Goal: Task Accomplishment & Management: Manage account settings

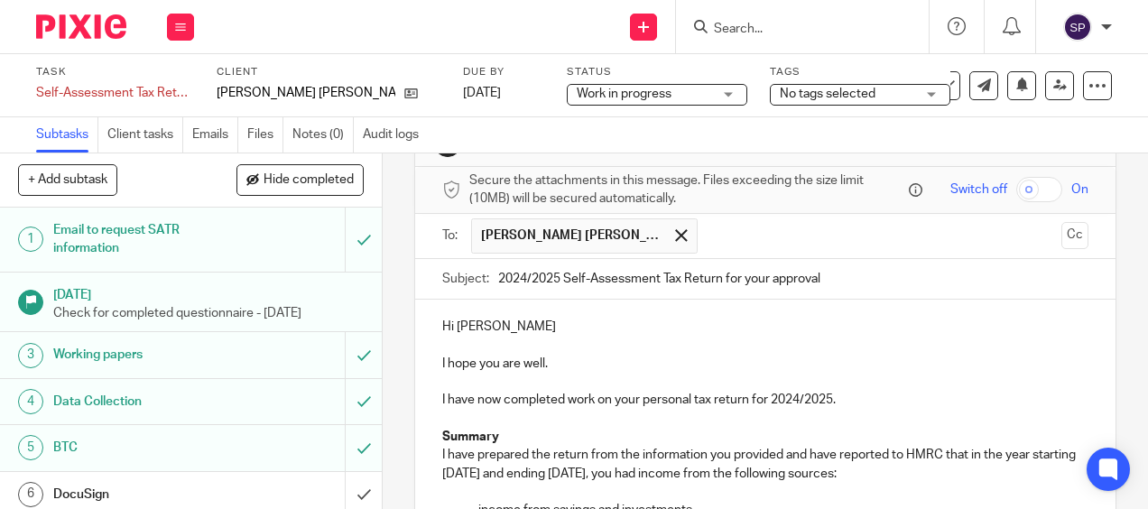
scroll to position [32, 0]
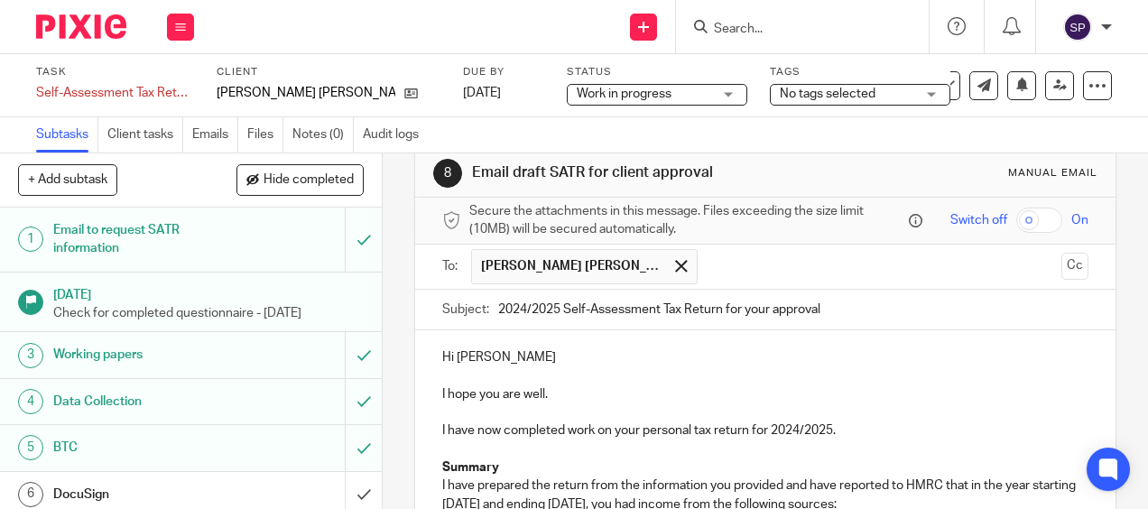
click at [514, 356] on p "Hi Siobhan" at bounding box center [764, 357] width 645 height 18
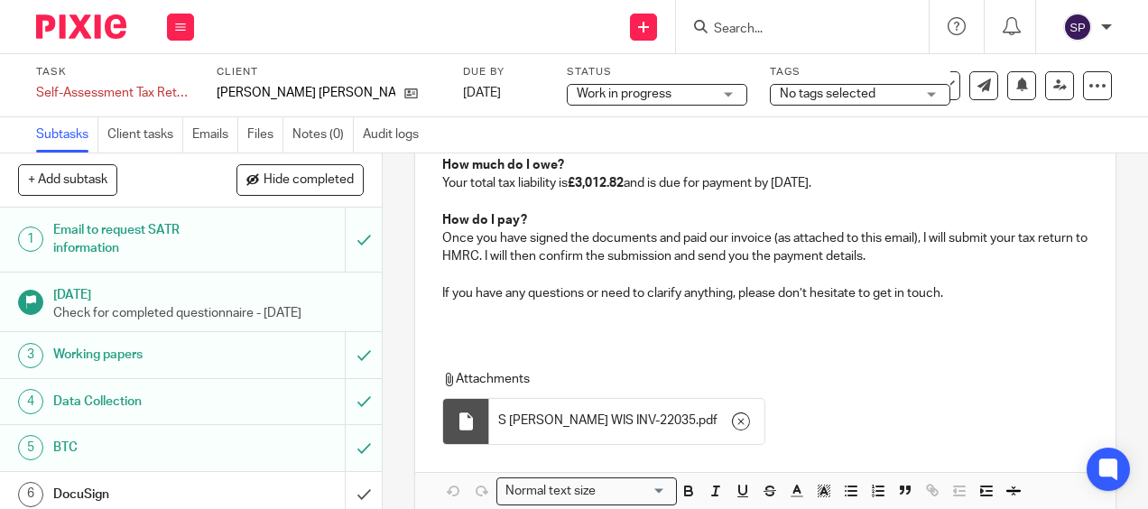
scroll to position [753, 0]
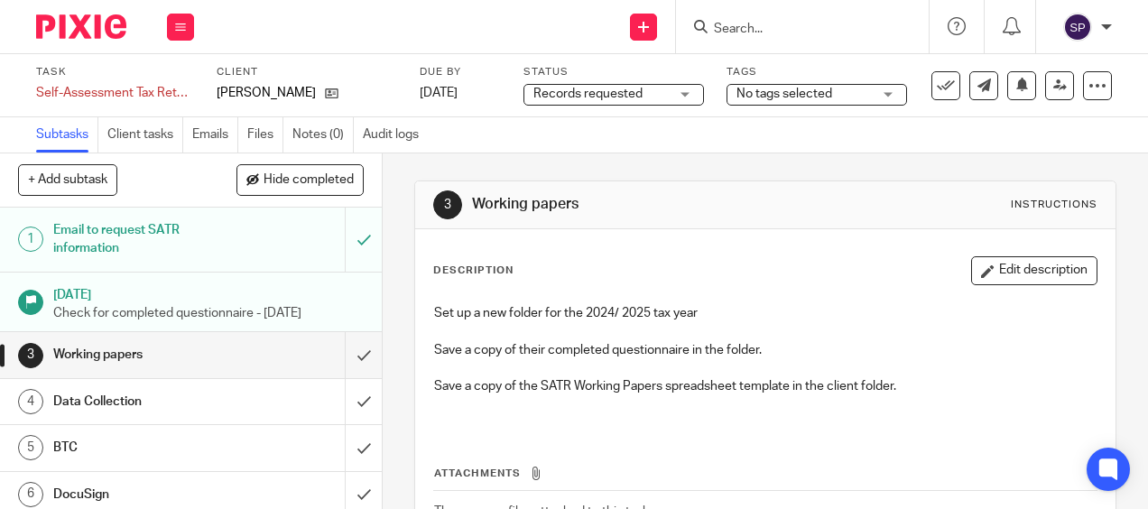
click at [858, 102] on span "No tags selected" at bounding box center [803, 94] width 135 height 19
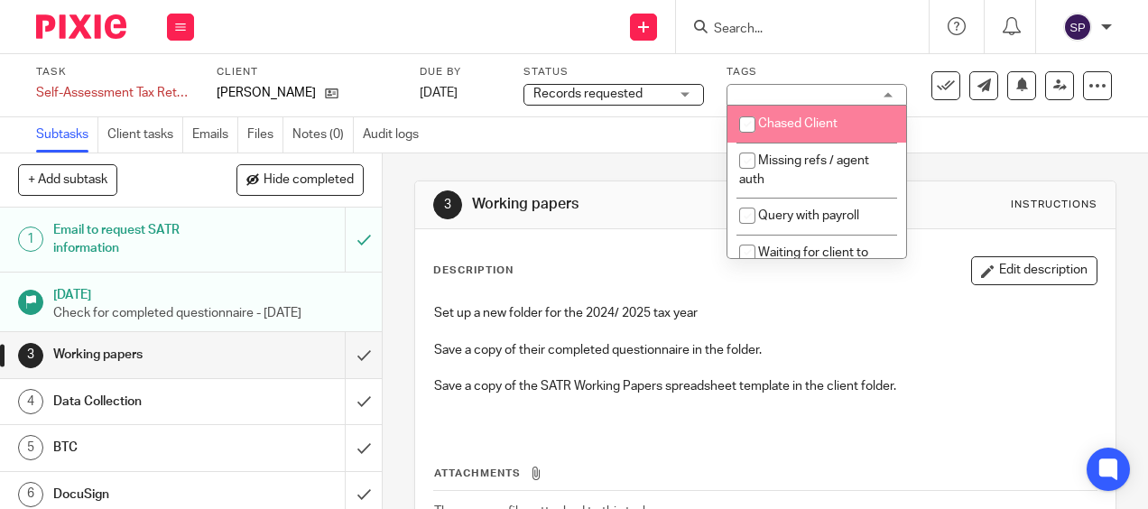
click at [799, 127] on span "Chased Client" at bounding box center [797, 123] width 79 height 13
checkbox input "true"
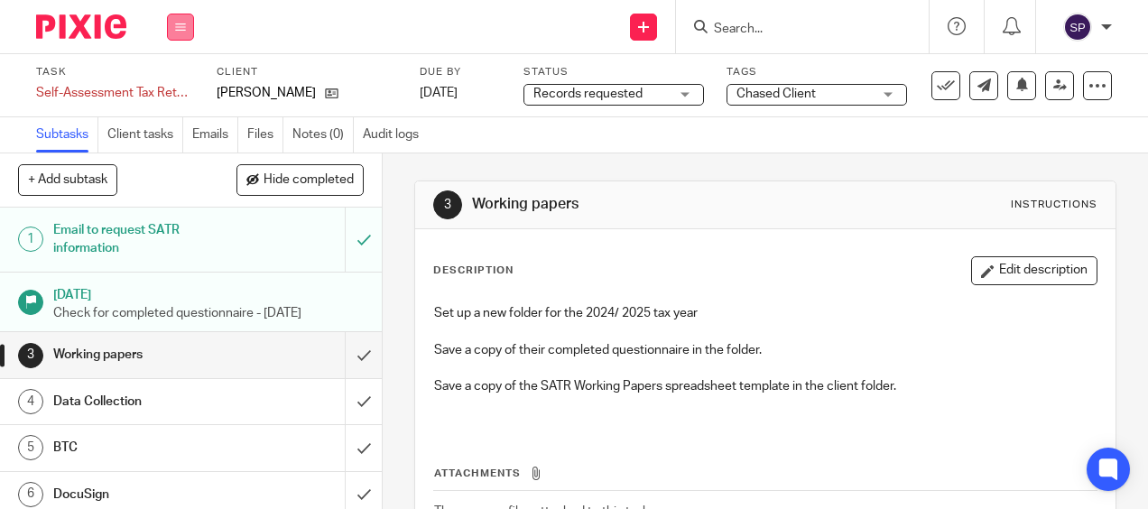
click at [172, 23] on button at bounding box center [180, 27] width 27 height 27
click at [187, 83] on link "Work" at bounding box center [172, 84] width 32 height 13
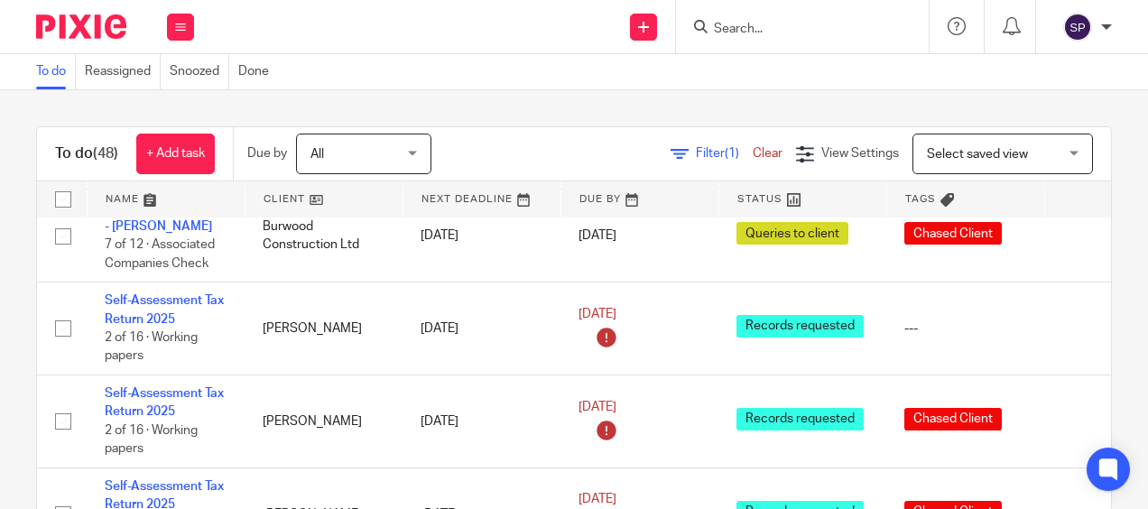
scroll to position [812, 0]
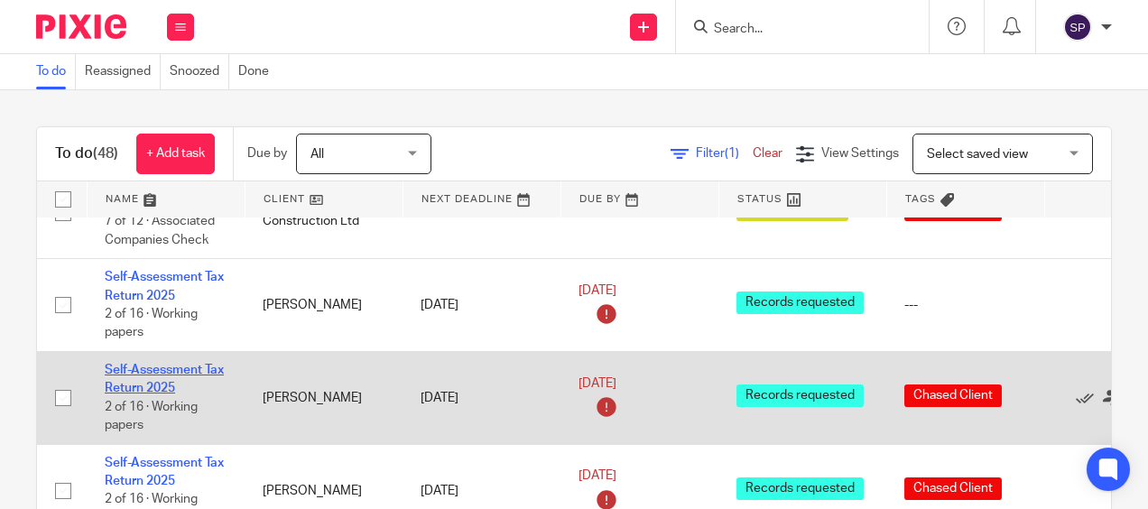
click at [193, 364] on link "Self-Assessment Tax Return 2025" at bounding box center [164, 379] width 119 height 31
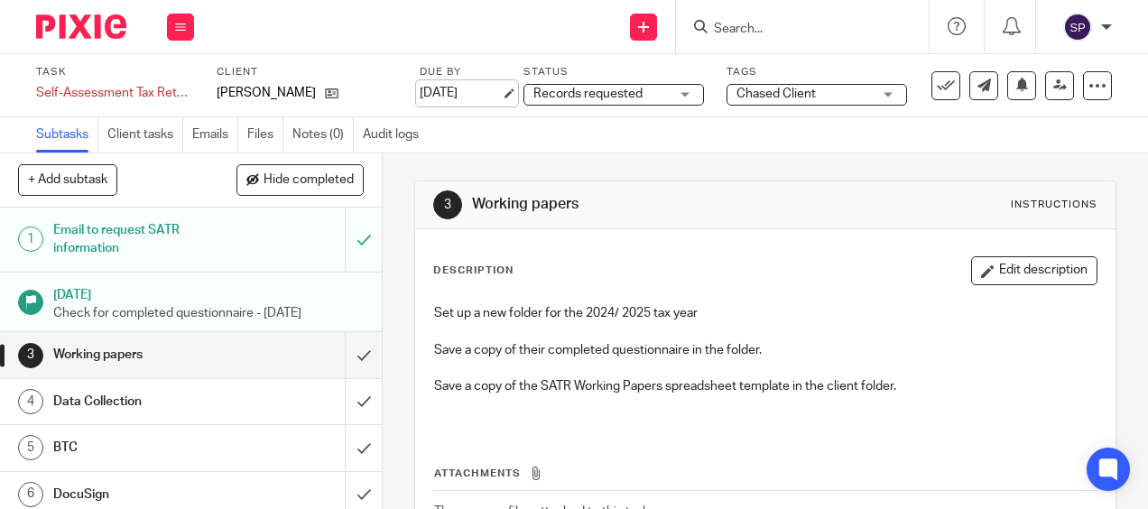
click at [478, 96] on link "[DATE]" at bounding box center [460, 93] width 81 height 19
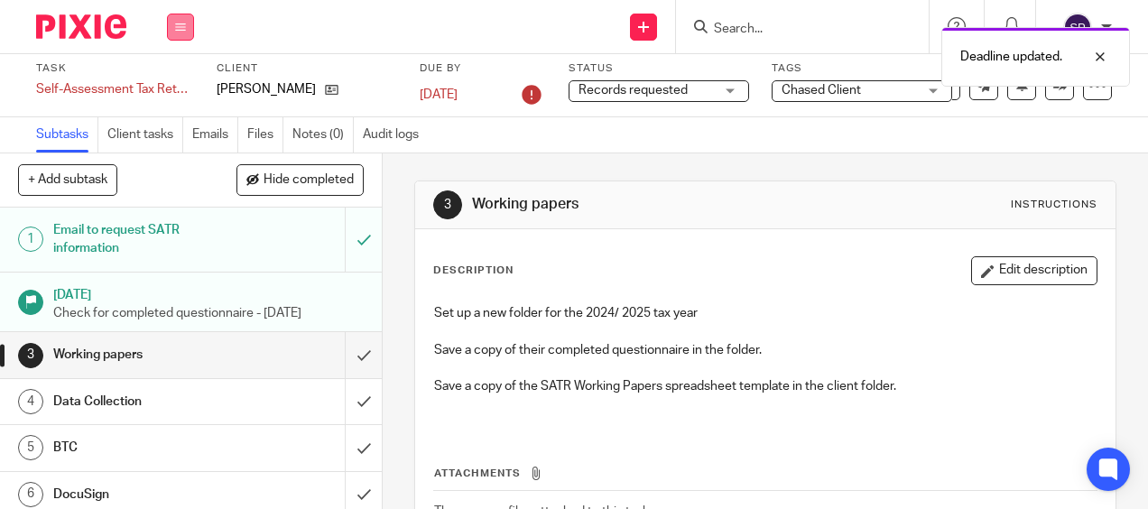
click at [178, 20] on button at bounding box center [180, 27] width 27 height 27
click at [173, 78] on link "Work" at bounding box center [172, 84] width 32 height 13
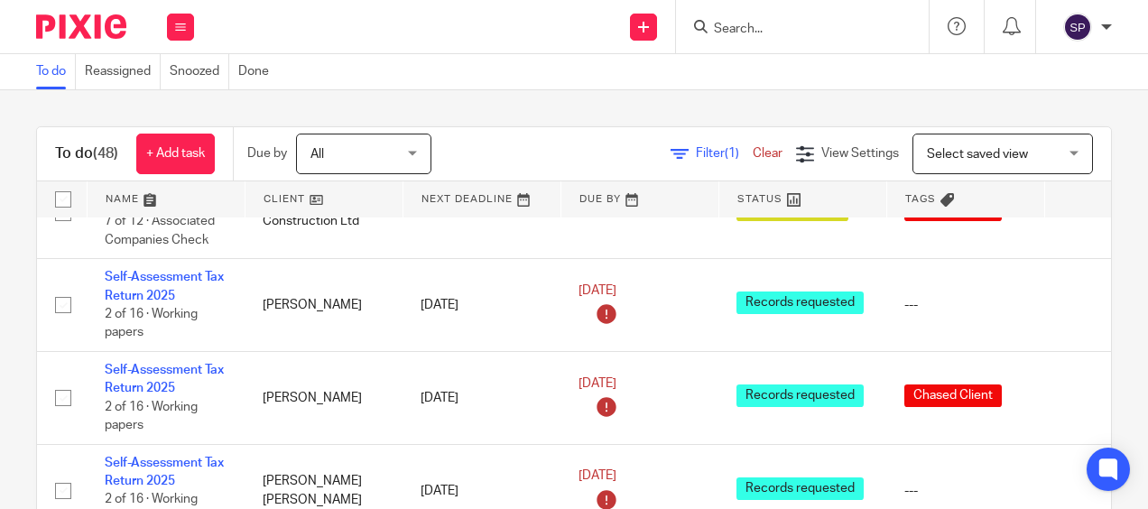
scroll to position [902, 0]
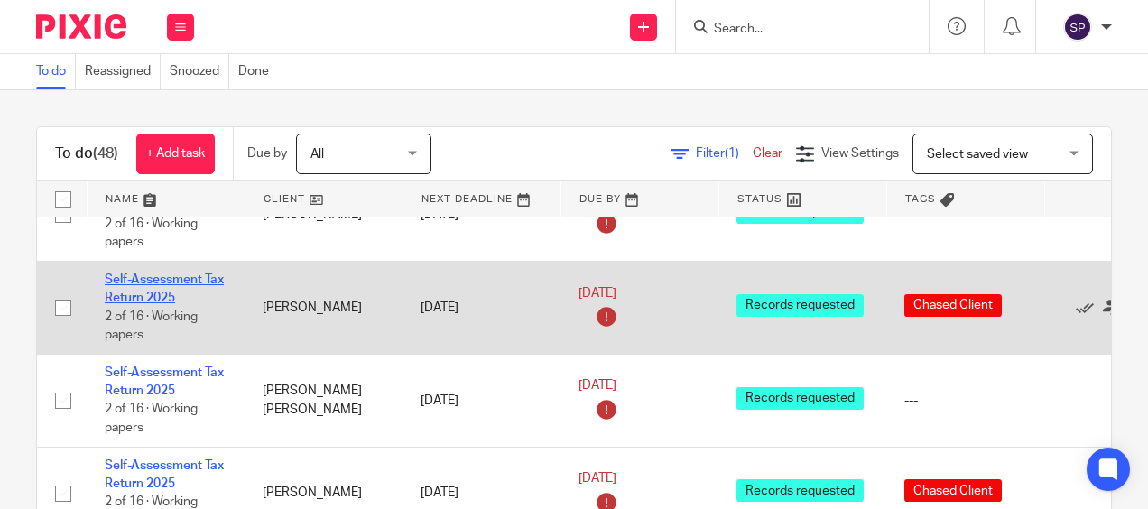
click at [130, 273] on link "Self-Assessment Tax Return 2025" at bounding box center [164, 288] width 119 height 31
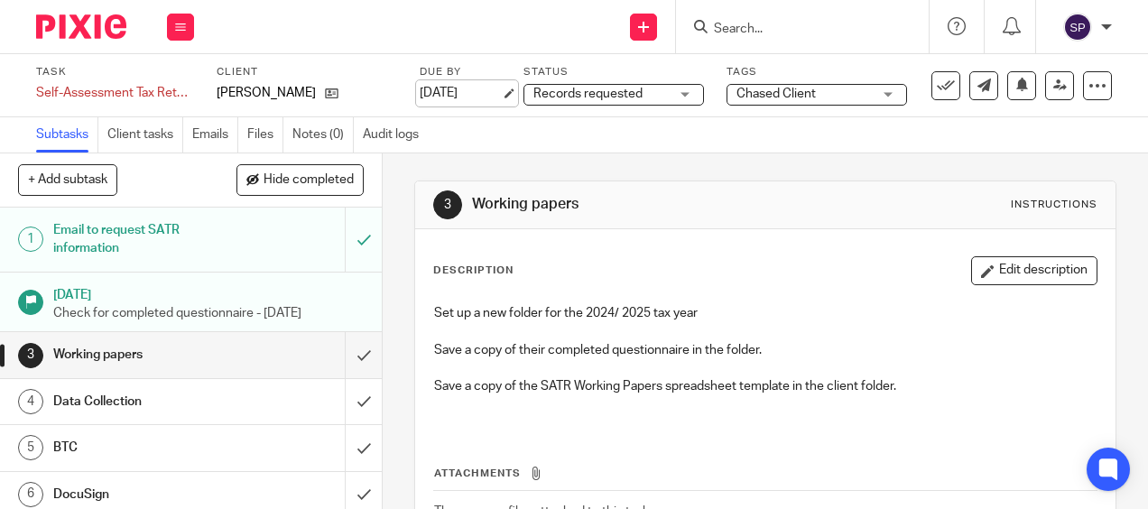
click at [458, 91] on link "[DATE]" at bounding box center [460, 93] width 81 height 19
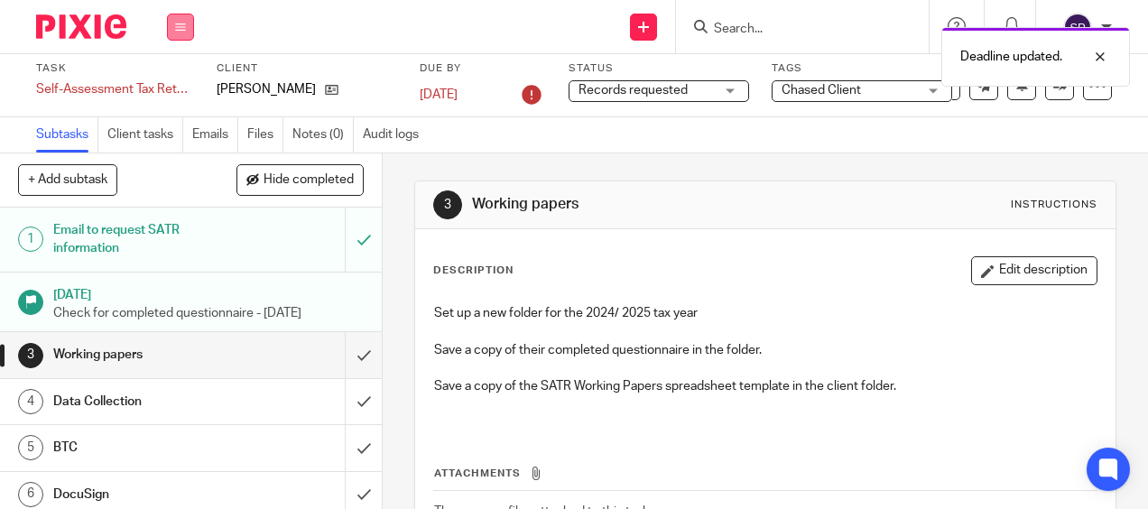
click at [177, 31] on icon at bounding box center [180, 27] width 11 height 11
click at [165, 86] on link "Work" at bounding box center [172, 84] width 32 height 13
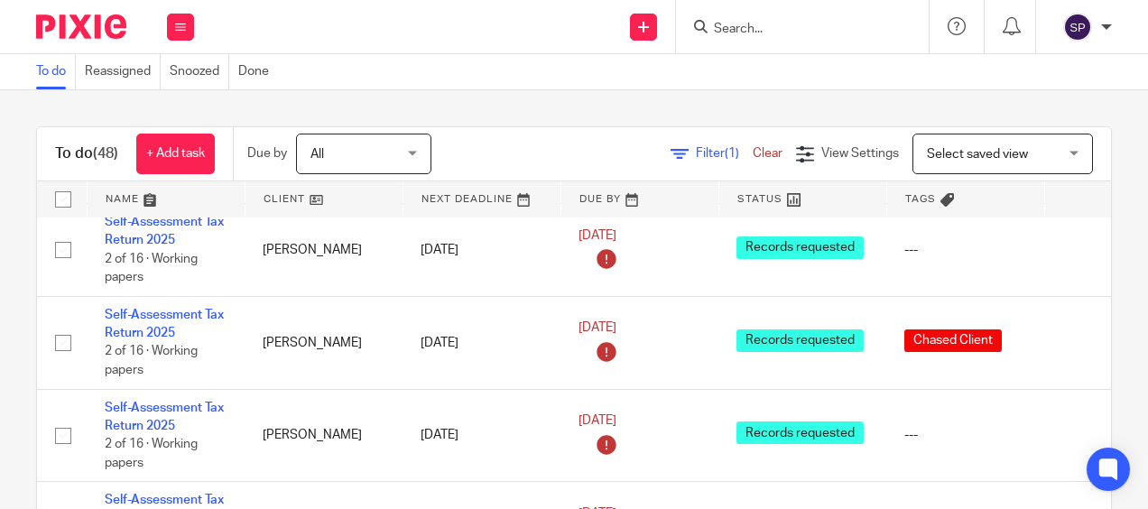
scroll to position [1985, 0]
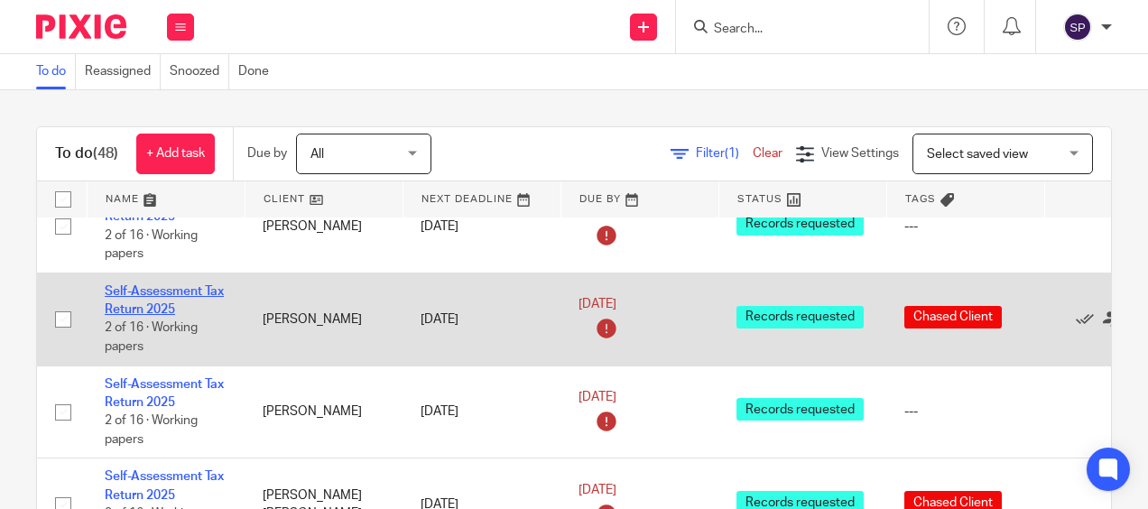
click at [179, 285] on link "Self-Assessment Tax Return 2025" at bounding box center [164, 300] width 119 height 31
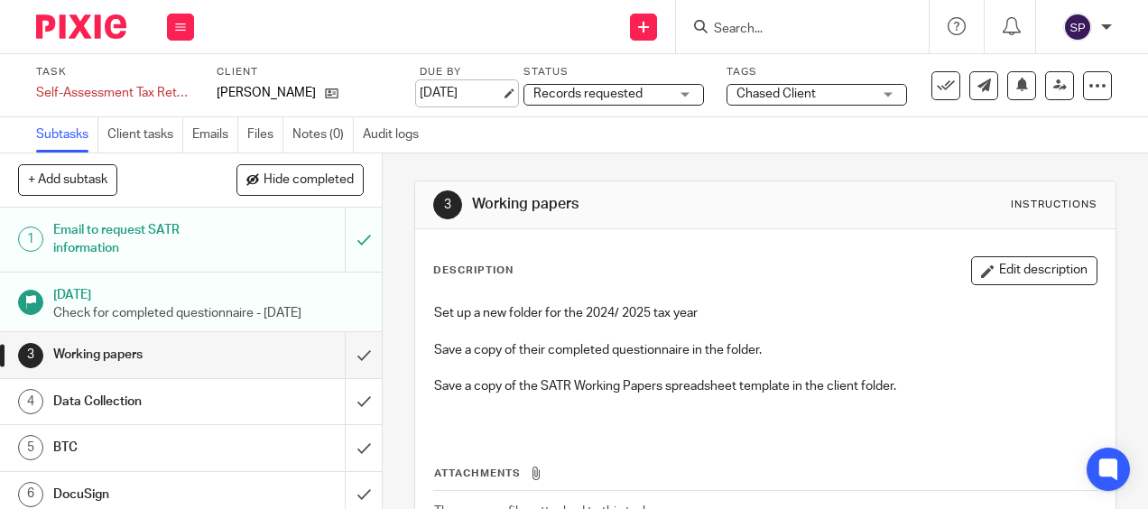
click at [450, 94] on link "[DATE]" at bounding box center [460, 93] width 81 height 19
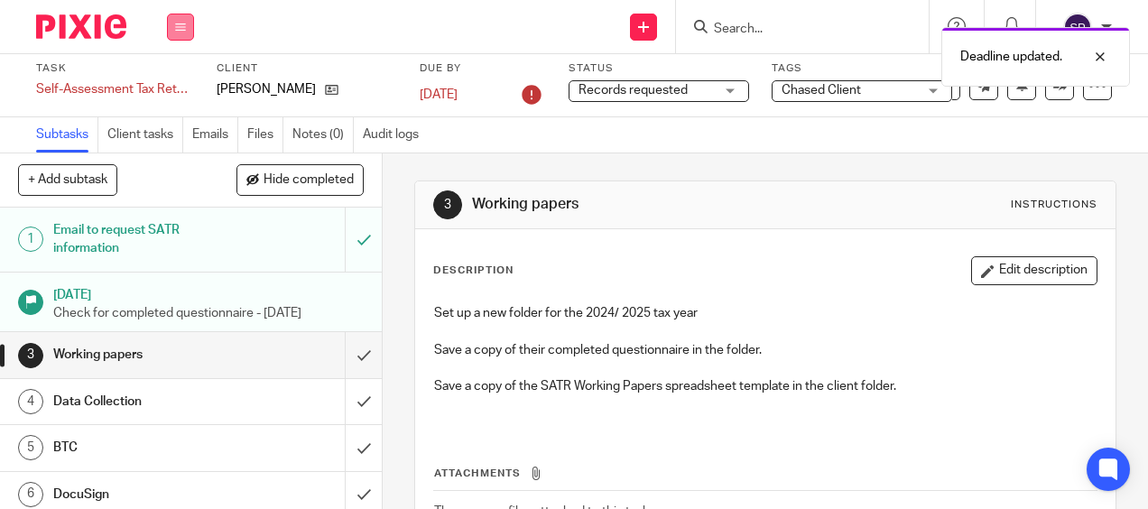
click at [175, 18] on button at bounding box center [180, 27] width 27 height 27
click at [175, 88] on link "Work" at bounding box center [172, 84] width 32 height 13
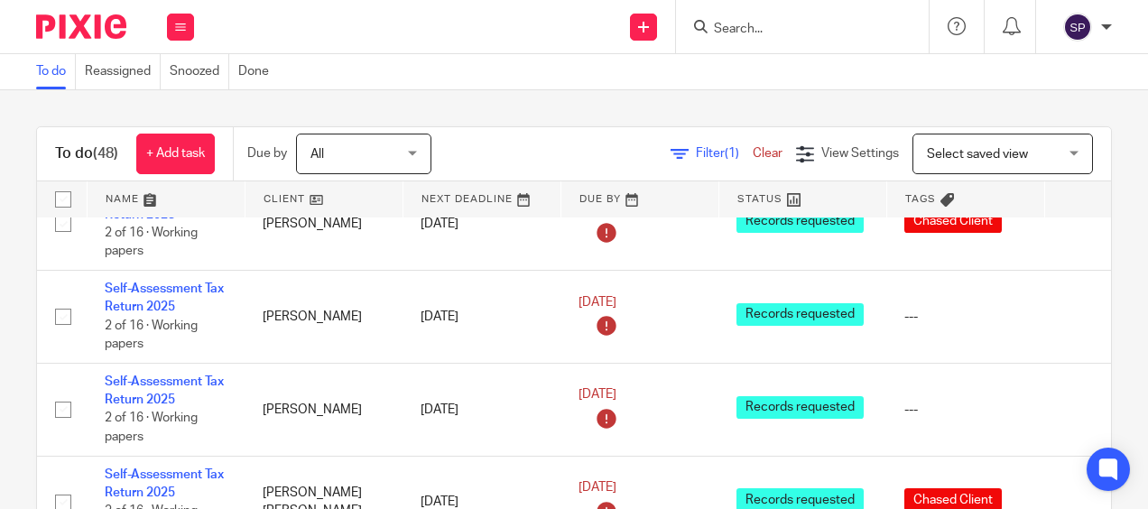
scroll to position [1985, 0]
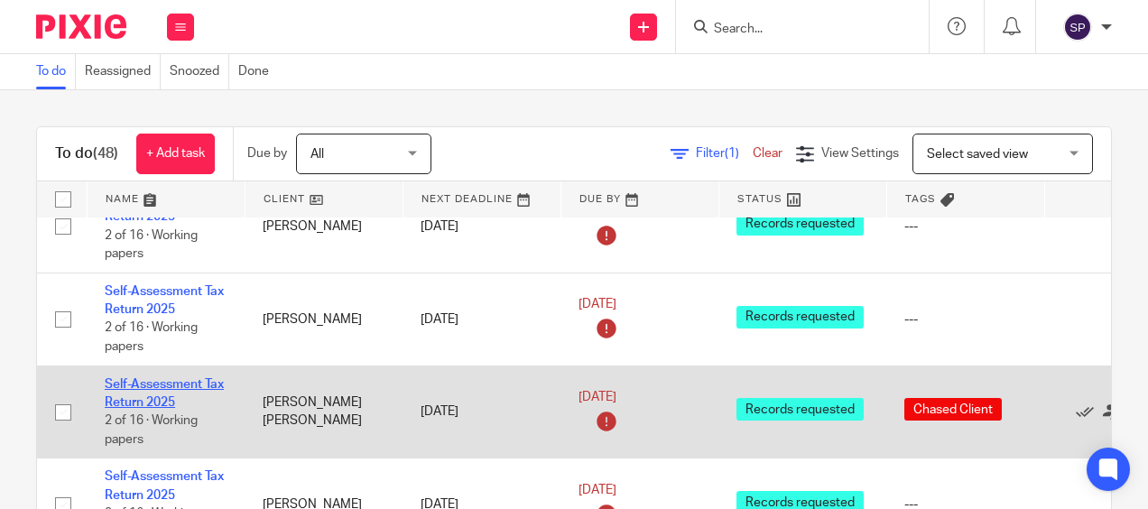
click at [151, 378] on link "Self-Assessment Tax Return 2025" at bounding box center [164, 393] width 119 height 31
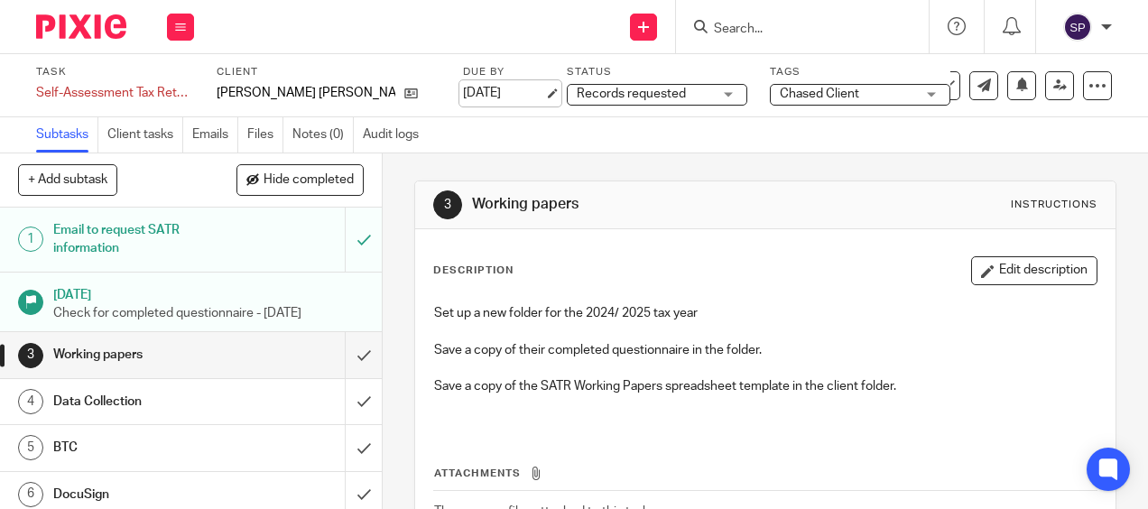
click at [476, 90] on link "[DATE]" at bounding box center [503, 93] width 81 height 19
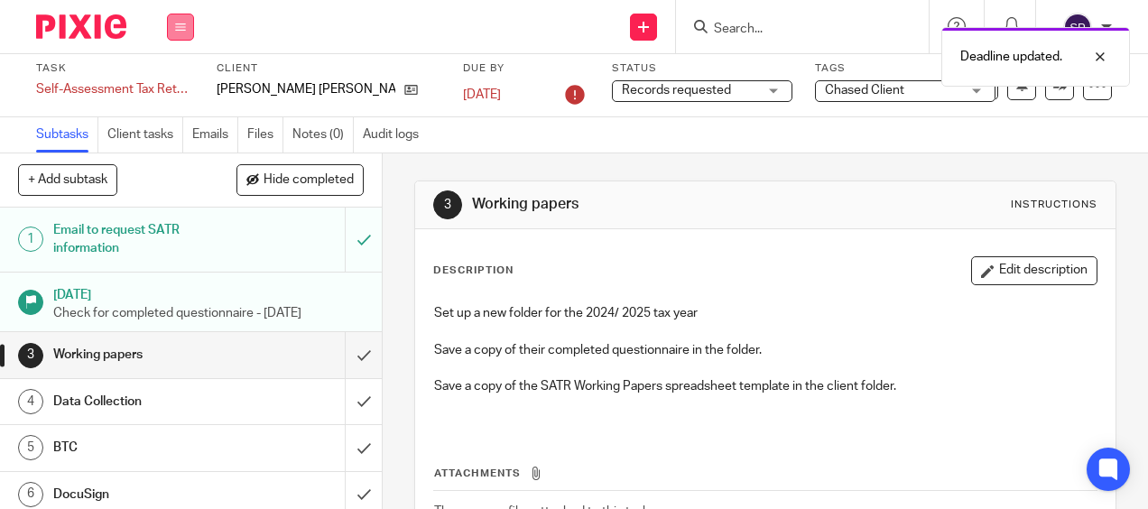
click at [182, 23] on icon at bounding box center [180, 27] width 11 height 11
click at [177, 80] on link "Work" at bounding box center [172, 84] width 32 height 13
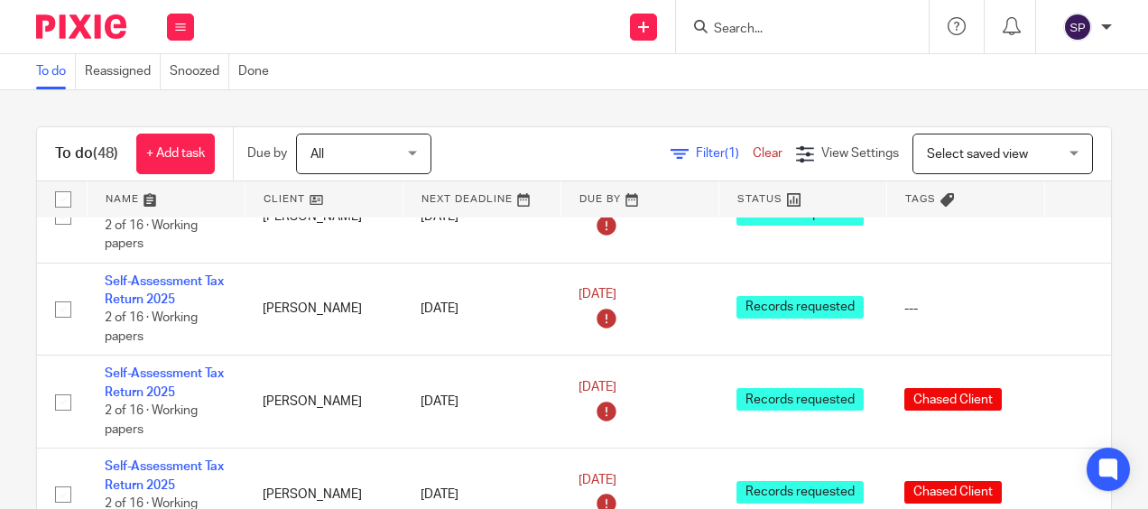
scroll to position [1714, 0]
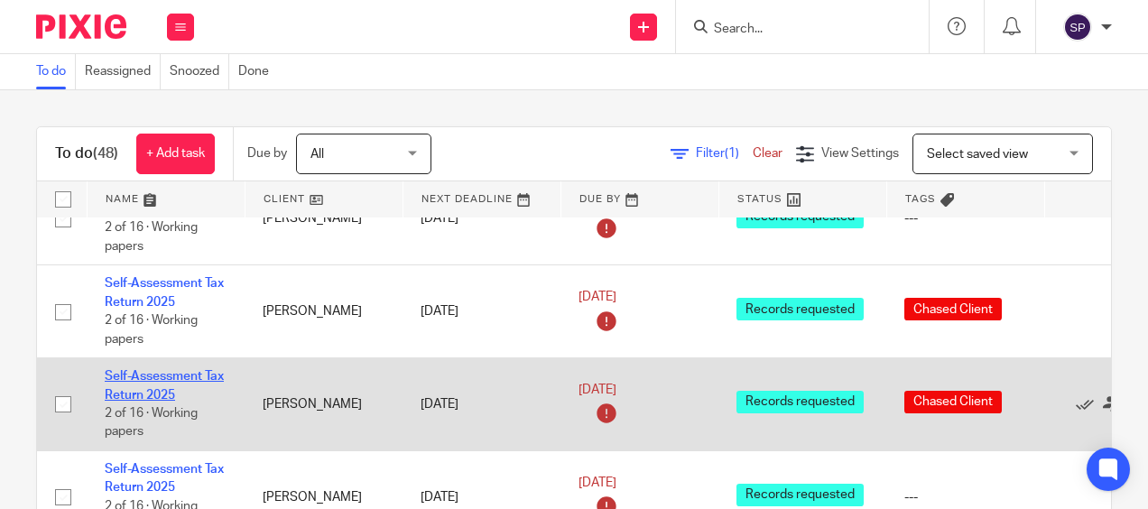
click at [179, 370] on link "Self-Assessment Tax Return 2025" at bounding box center [164, 385] width 119 height 31
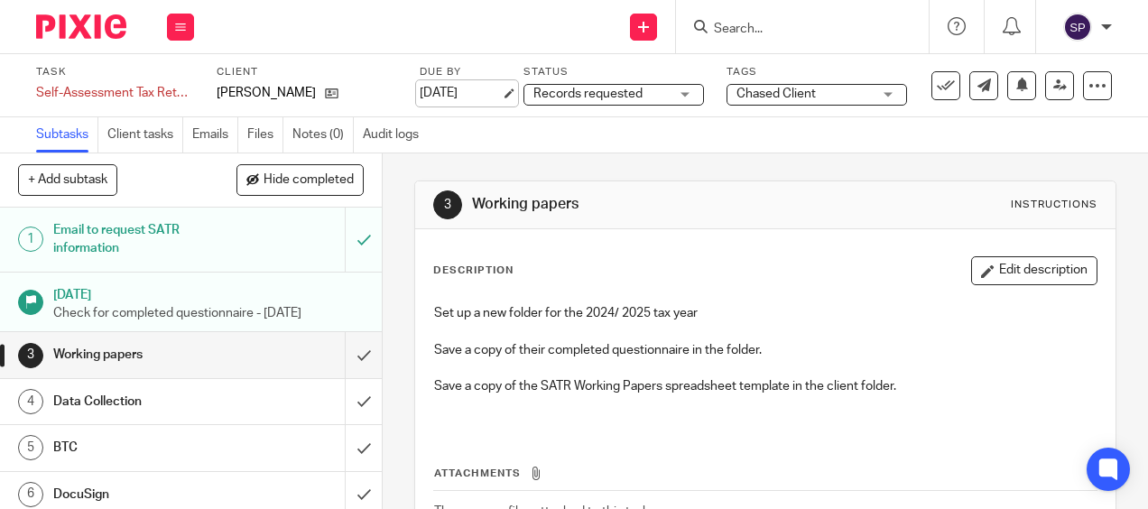
click at [487, 84] on link "[DATE]" at bounding box center [460, 93] width 81 height 19
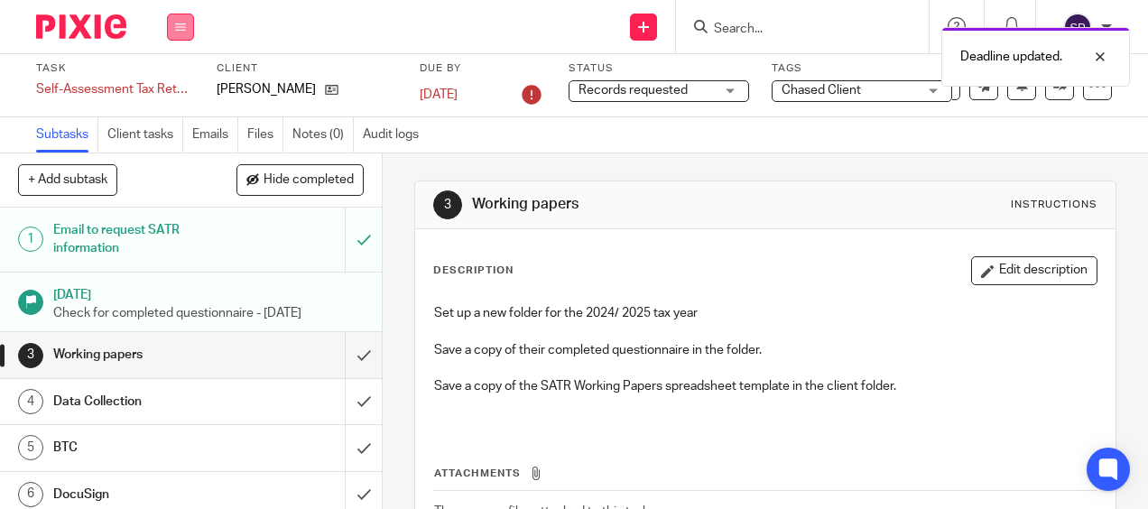
click at [169, 28] on button at bounding box center [180, 27] width 27 height 27
click at [169, 88] on link "Work" at bounding box center [172, 84] width 32 height 13
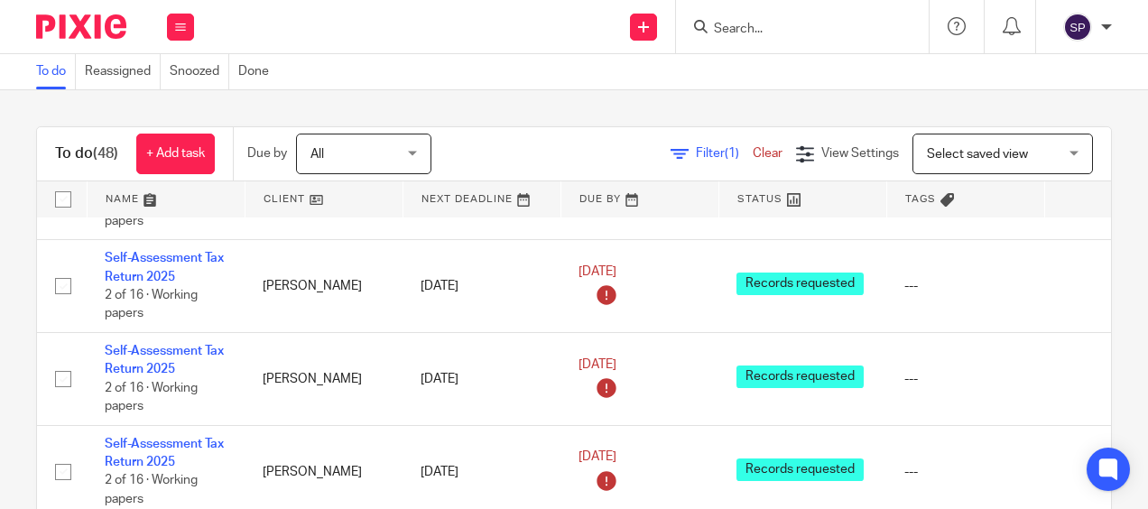
scroll to position [1895, 0]
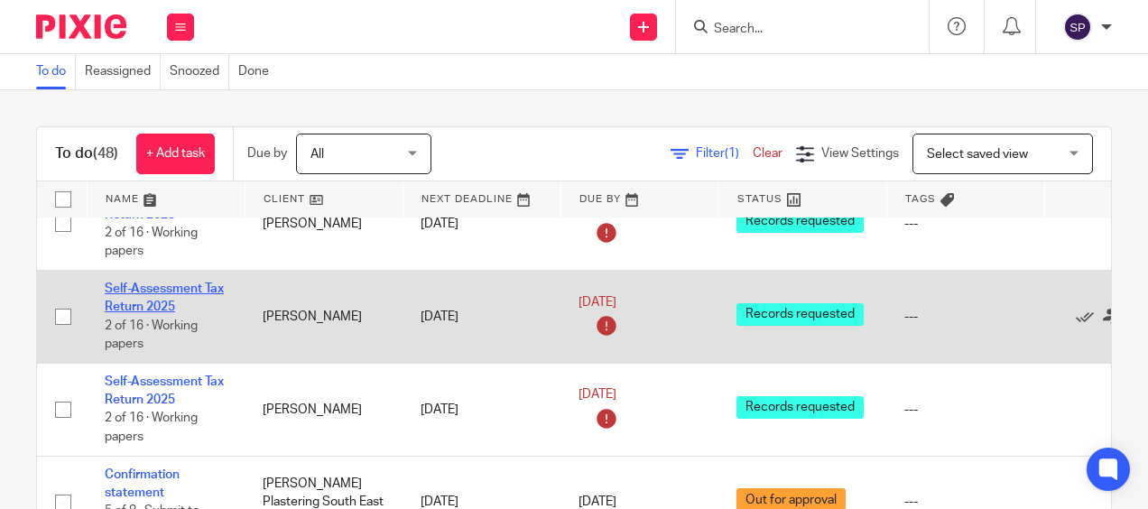
click at [186, 282] on link "Self-Assessment Tax Return 2025" at bounding box center [164, 297] width 119 height 31
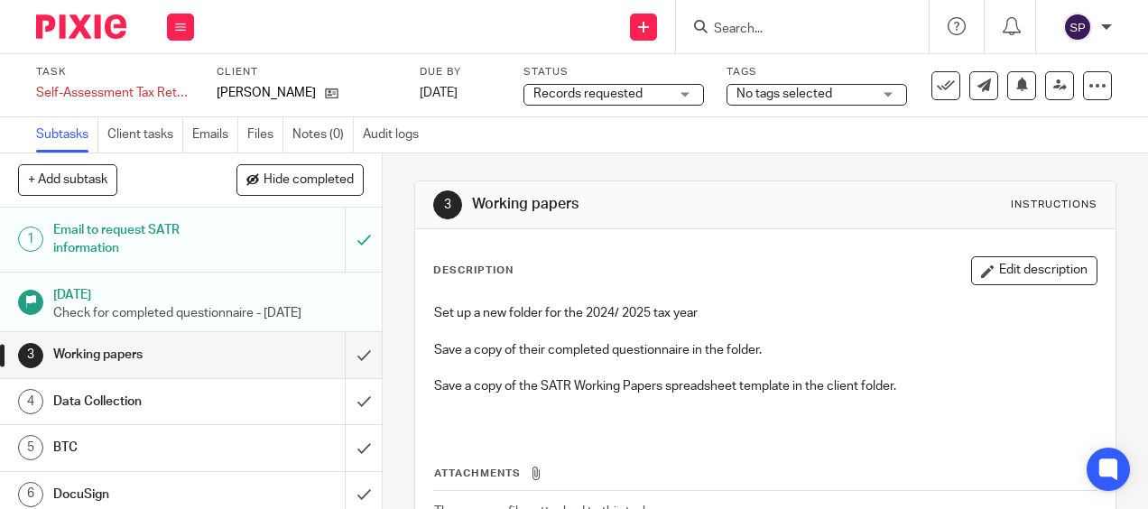
click at [832, 100] on span "No tags selected" at bounding box center [803, 94] width 135 height 19
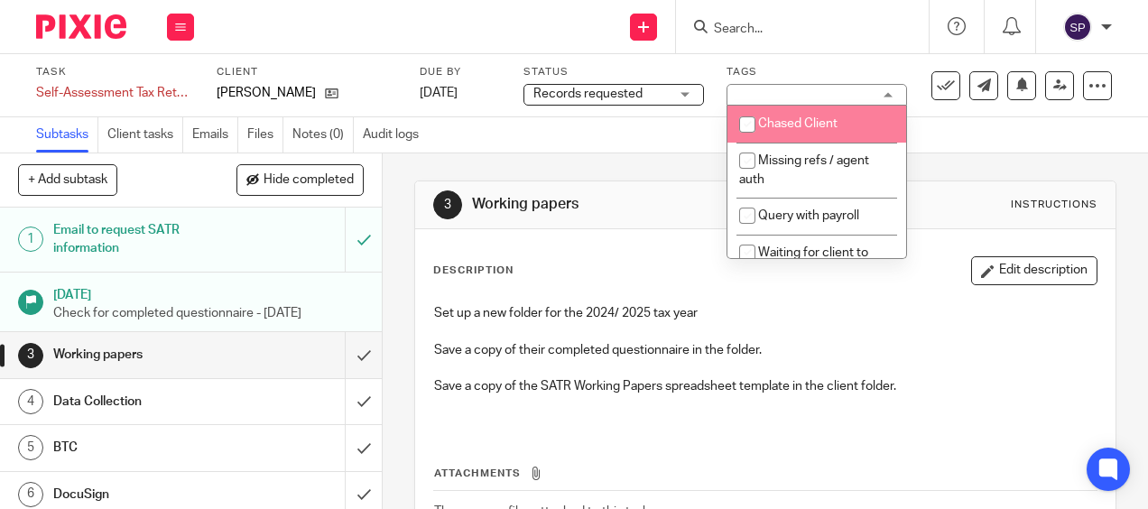
click at [818, 127] on span "Chased Client" at bounding box center [797, 123] width 79 height 13
checkbox input "true"
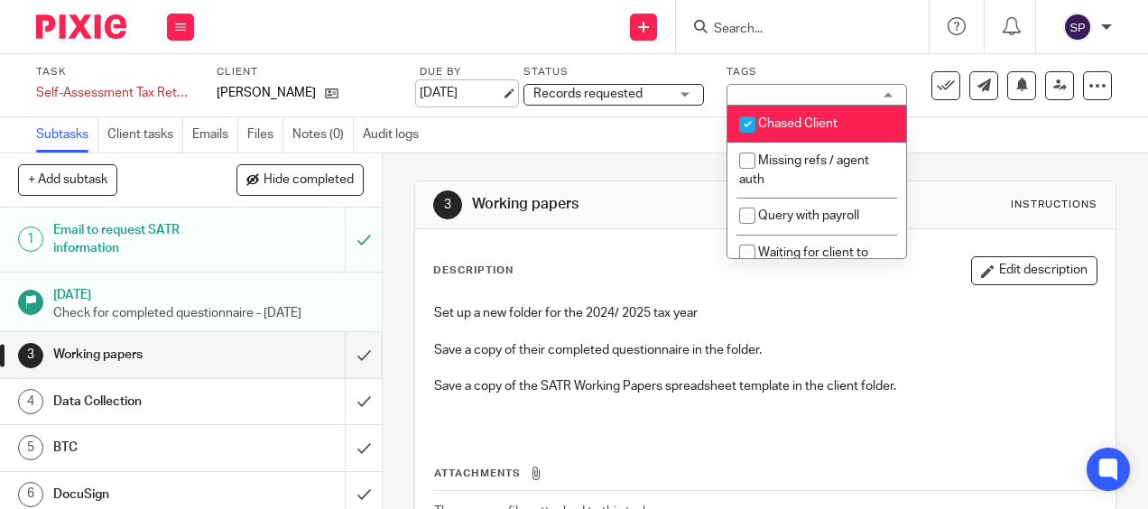
click at [456, 99] on link "31 Aug 2025" at bounding box center [460, 93] width 81 height 19
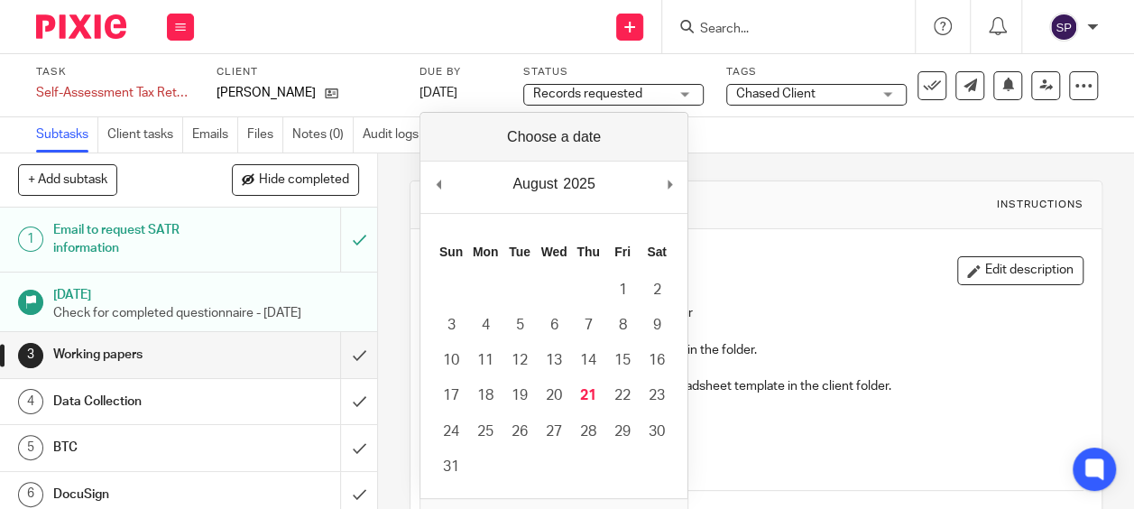
click at [664, 187] on div "August January February March April May June July August September October Nove…" at bounding box center [553, 187] width 267 height 51
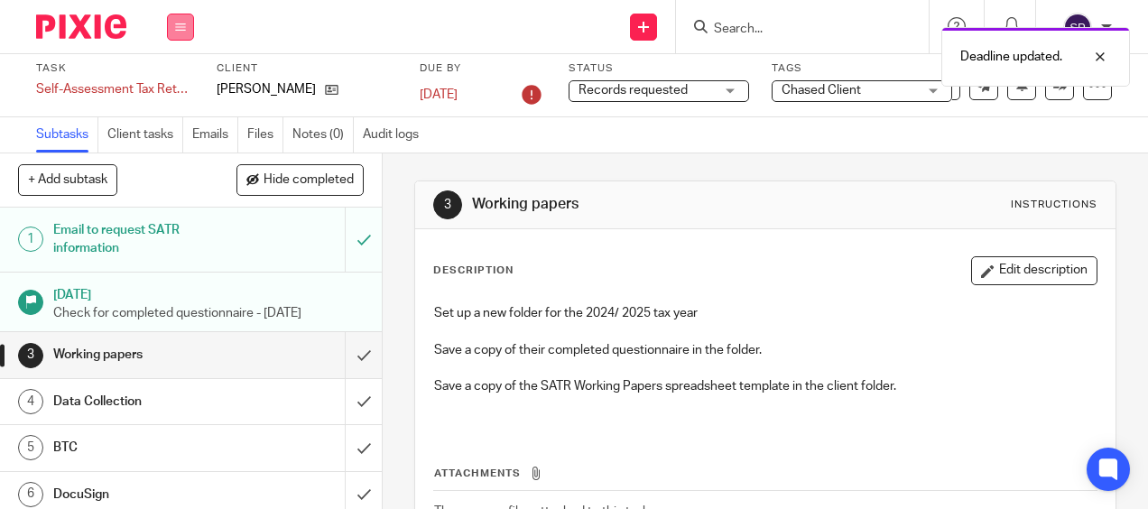
click at [179, 31] on icon at bounding box center [180, 27] width 11 height 11
click at [171, 84] on link "Work" at bounding box center [172, 84] width 32 height 13
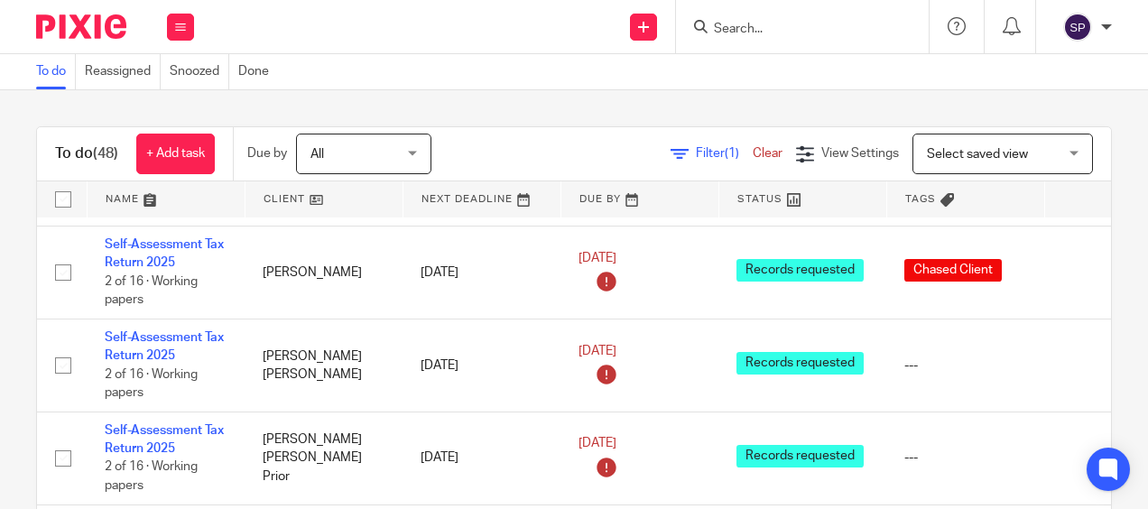
scroll to position [3221, 0]
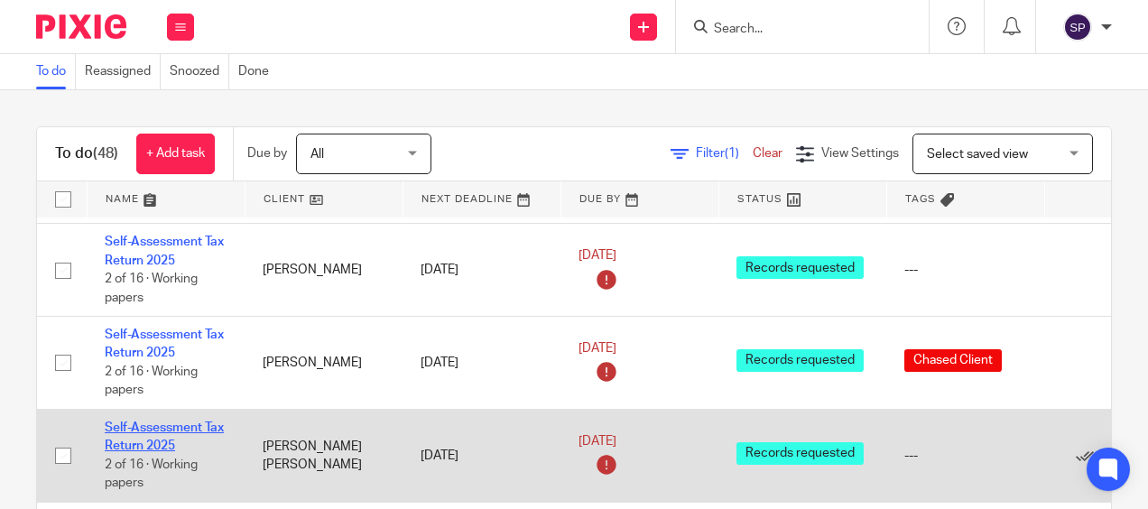
click at [164, 421] on link "Self-Assessment Tax Return 2025" at bounding box center [164, 436] width 119 height 31
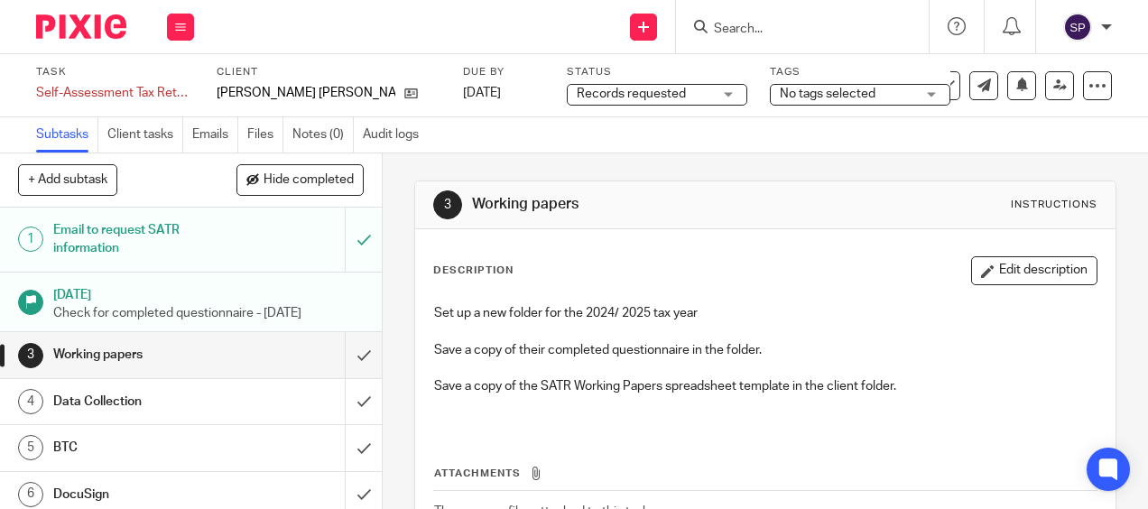
click at [799, 99] on span "No tags selected" at bounding box center [847, 94] width 135 height 19
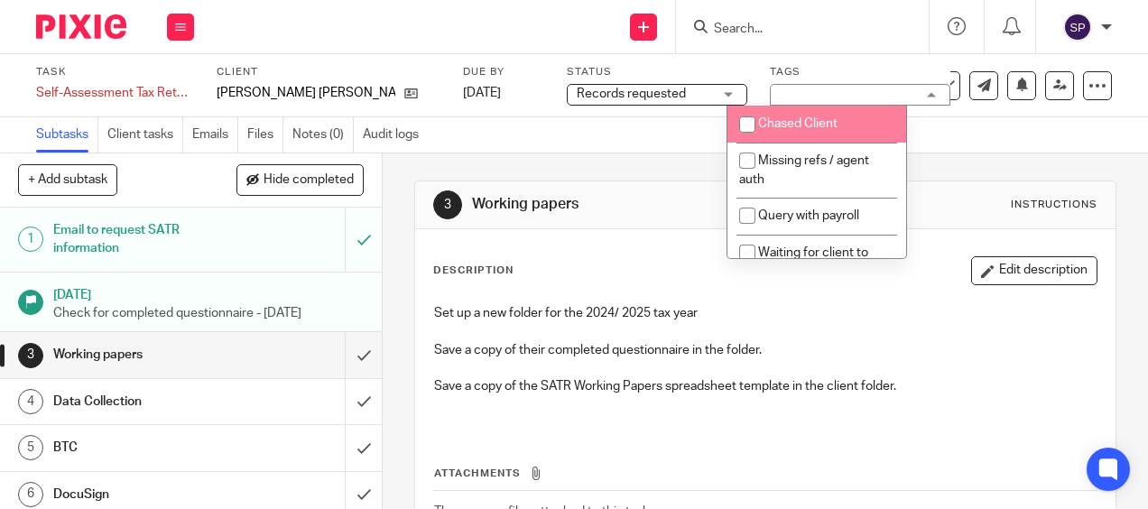
click at [797, 119] on span "Chased Client" at bounding box center [797, 123] width 79 height 13
checkbox input "true"
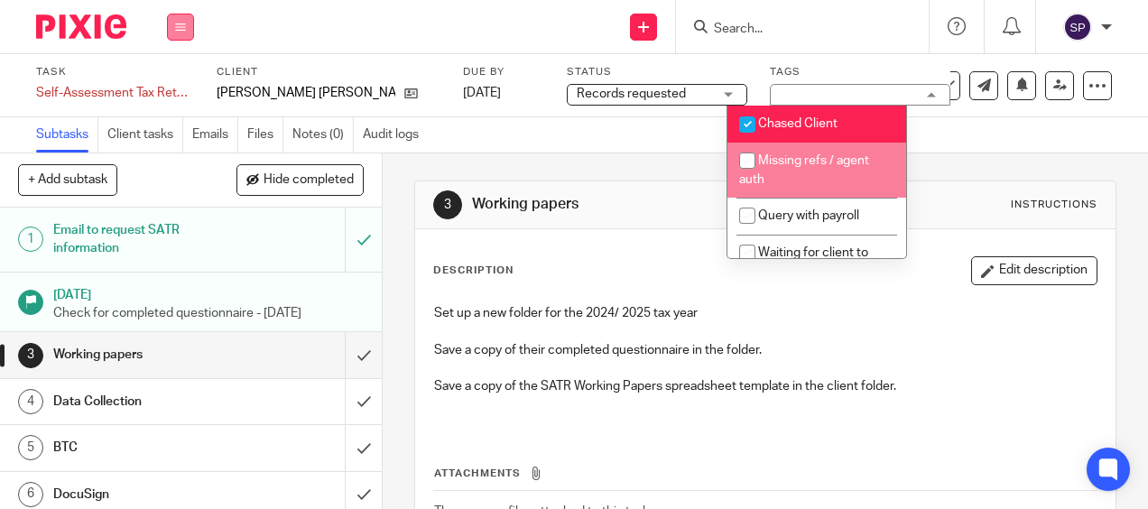
click at [189, 28] on button at bounding box center [180, 27] width 27 height 27
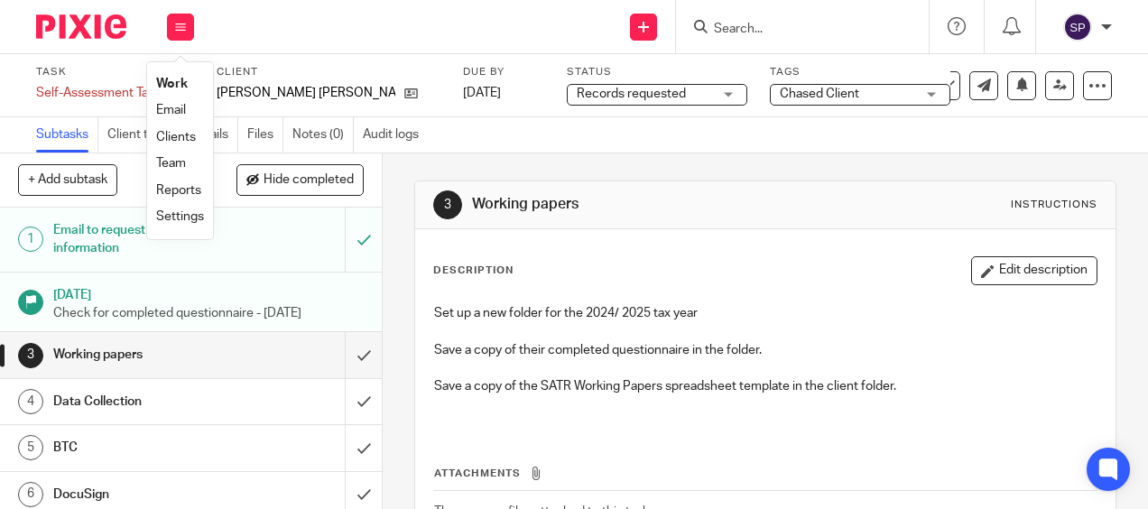
click at [162, 75] on li "Work" at bounding box center [180, 84] width 48 height 26
click at [163, 77] on li "Work" at bounding box center [180, 84] width 48 height 26
click at [168, 83] on link "Work" at bounding box center [172, 84] width 32 height 13
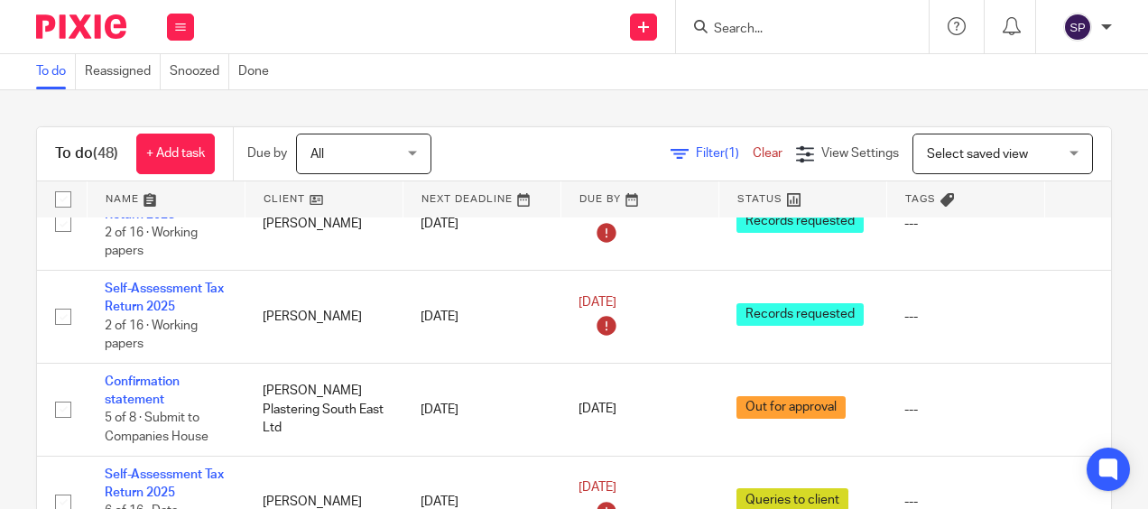
scroll to position [1985, 0]
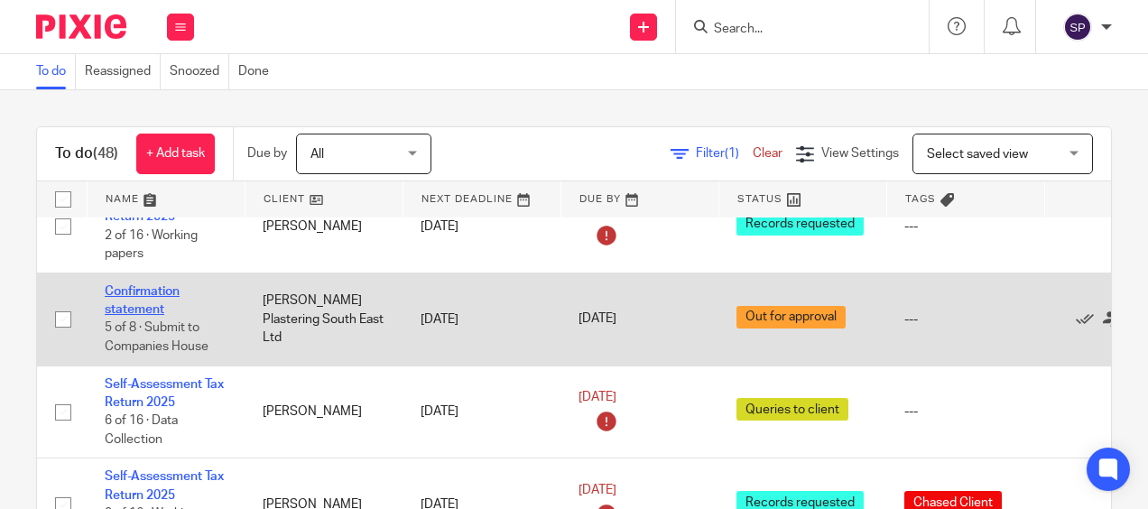
click at [161, 285] on link "Confirmation statement" at bounding box center [142, 300] width 75 height 31
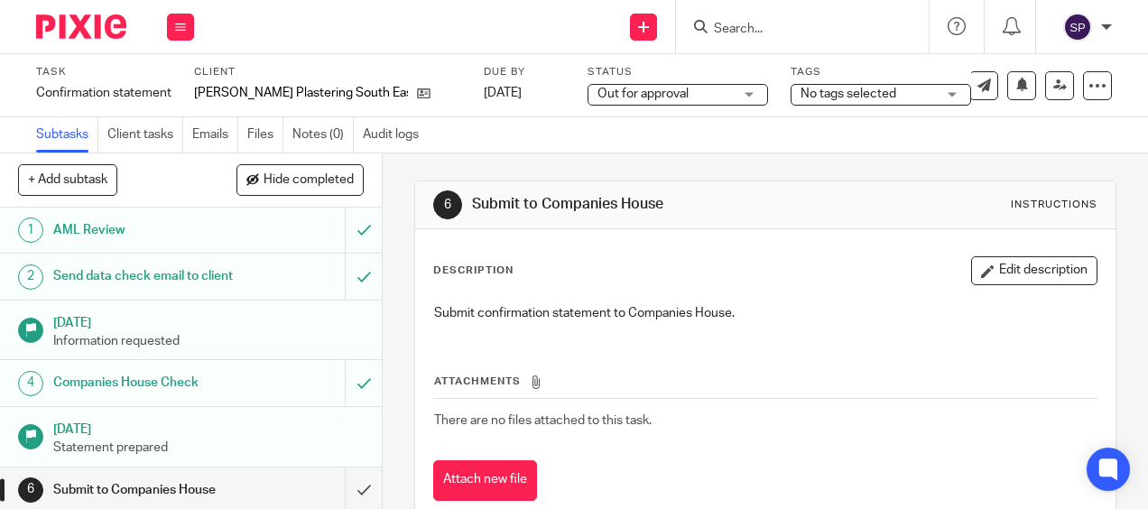
click at [822, 97] on span "No tags selected" at bounding box center [867, 94] width 135 height 19
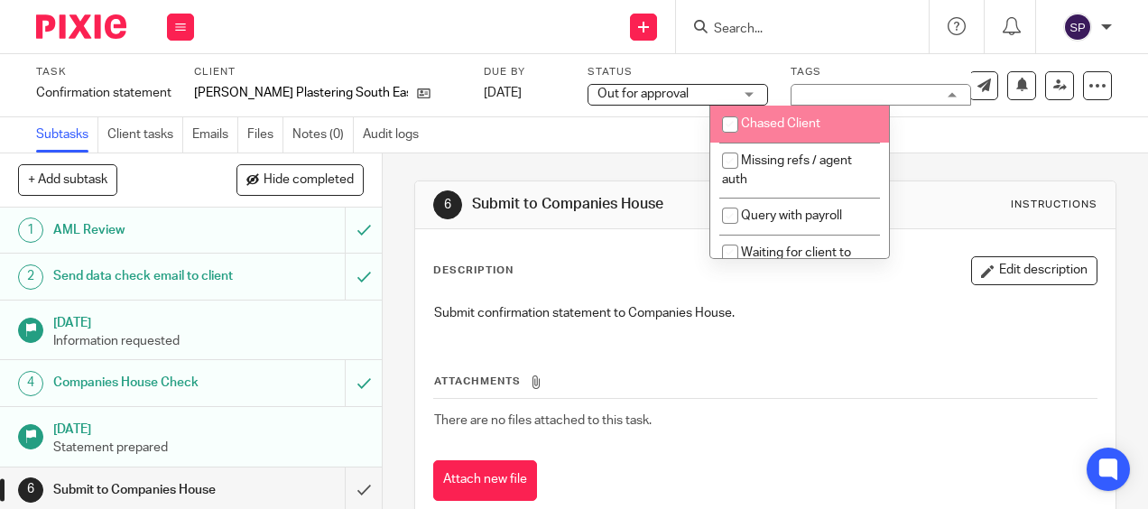
click at [787, 130] on li "Chased Client" at bounding box center [799, 124] width 179 height 37
checkbox input "true"
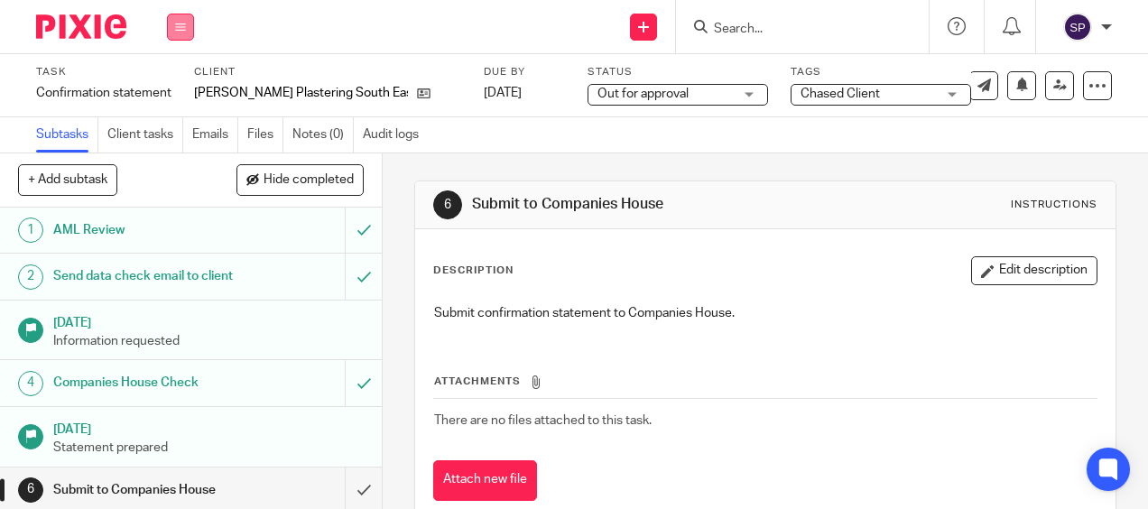
click at [182, 33] on button at bounding box center [180, 27] width 27 height 27
click at [171, 76] on li "Work" at bounding box center [180, 84] width 48 height 26
click at [171, 77] on li "Work" at bounding box center [180, 84] width 48 height 26
click at [175, 80] on link "Work" at bounding box center [172, 84] width 32 height 13
